Goal: Information Seeking & Learning: Learn about a topic

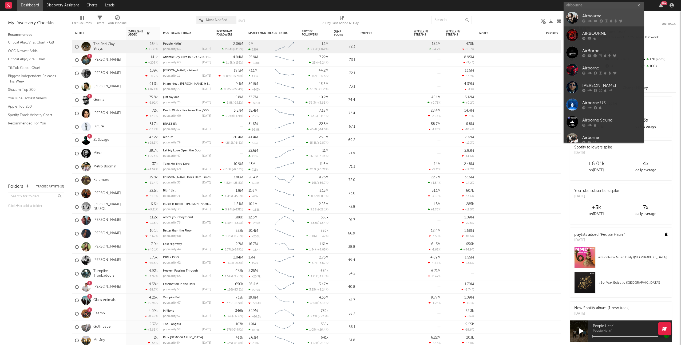
type input "airbourne"
click at [572, 18] on div at bounding box center [572, 18] width 12 height 12
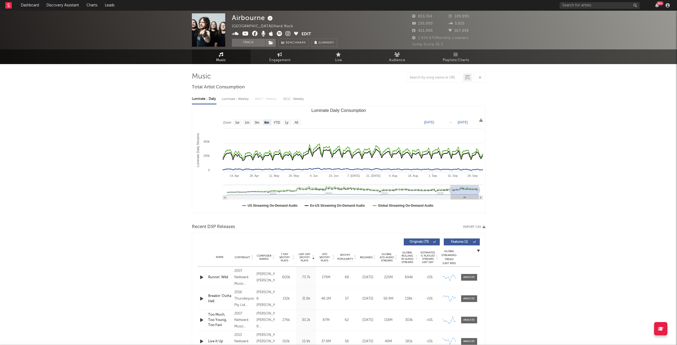
click at [297, 123] on text "All" at bounding box center [295, 123] width 3 height 4
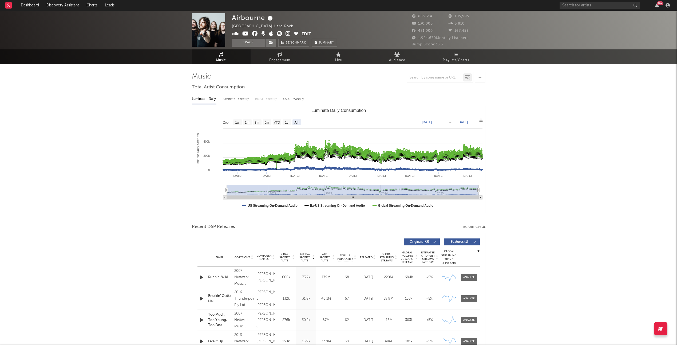
select select "All"
type input "[DATE]"
